Goal: Navigation & Orientation: Find specific page/section

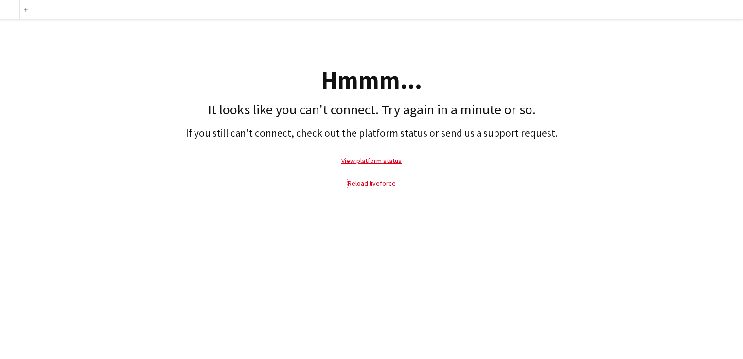
click at [383, 186] on link "Reload liveforce" at bounding box center [372, 183] width 48 height 9
